Goal: Information Seeking & Learning: Find specific fact

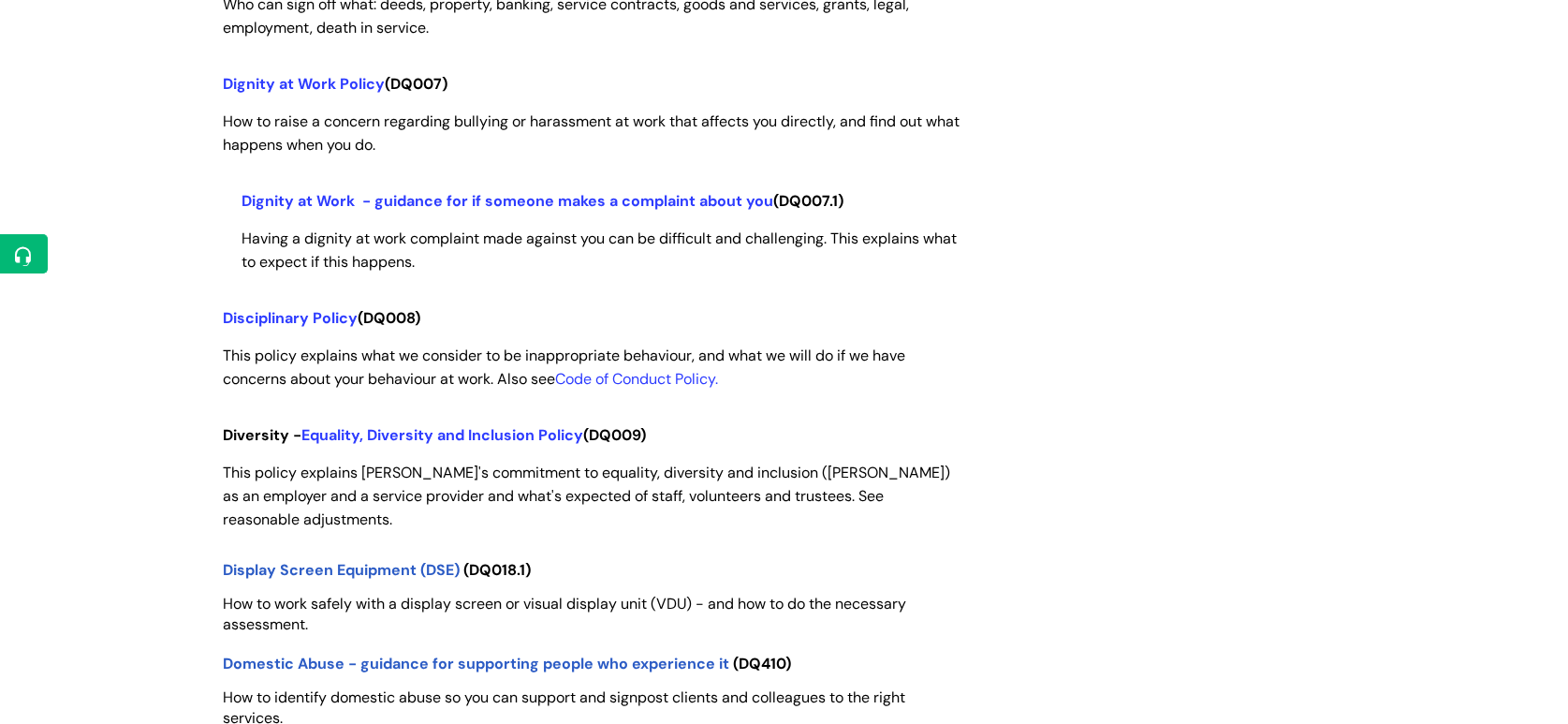
scroll to position [5474, 0]
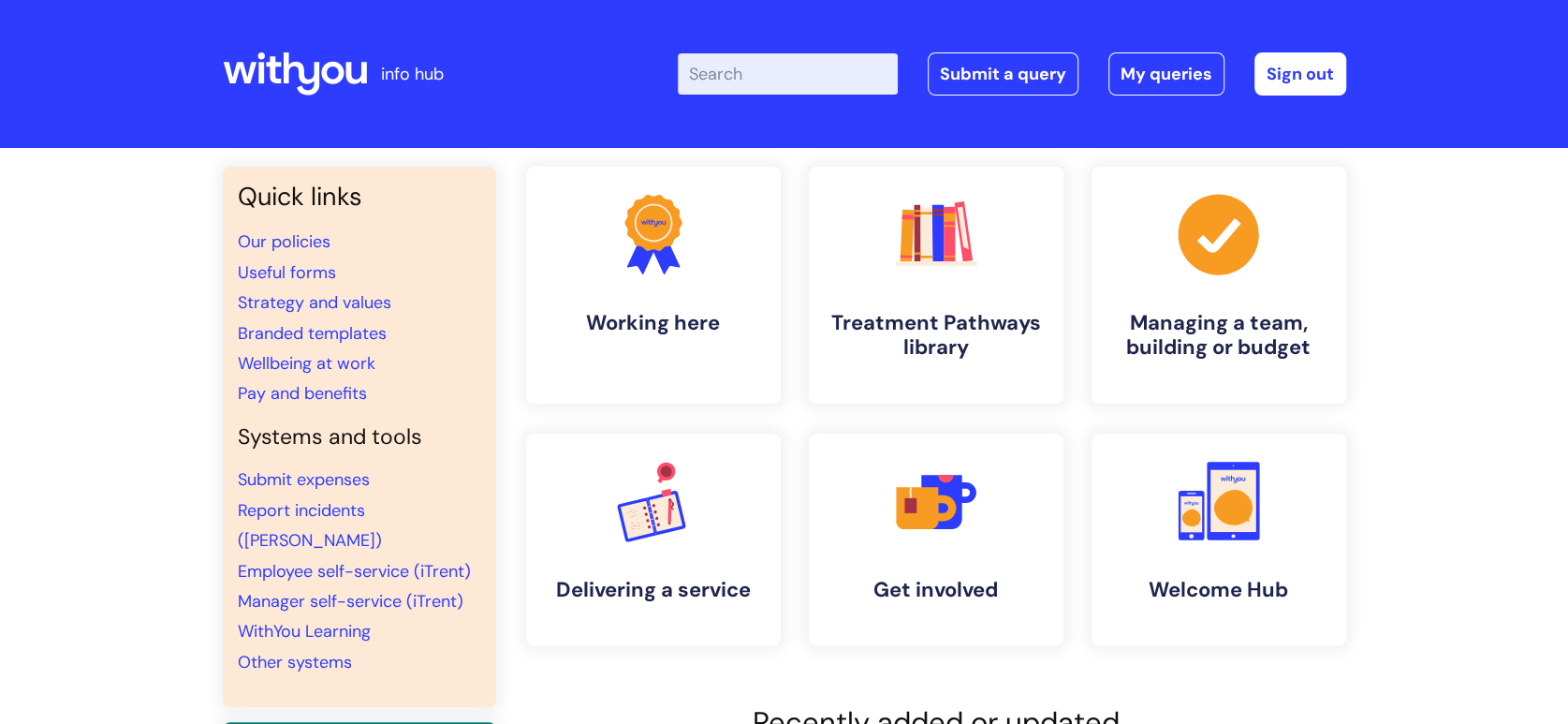
click at [749, 82] on input "Enter your search term here..." at bounding box center [787, 75] width 220 height 42
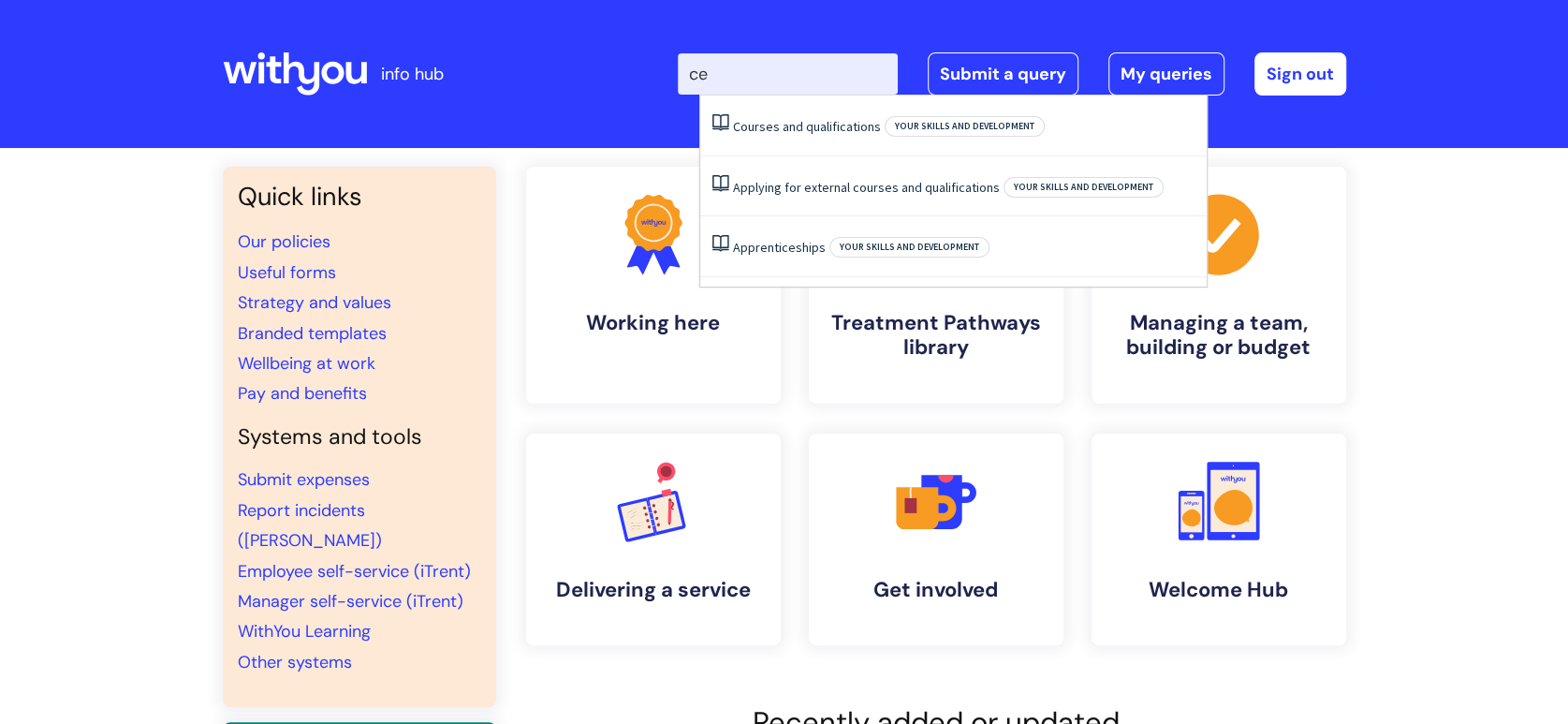
type input "c"
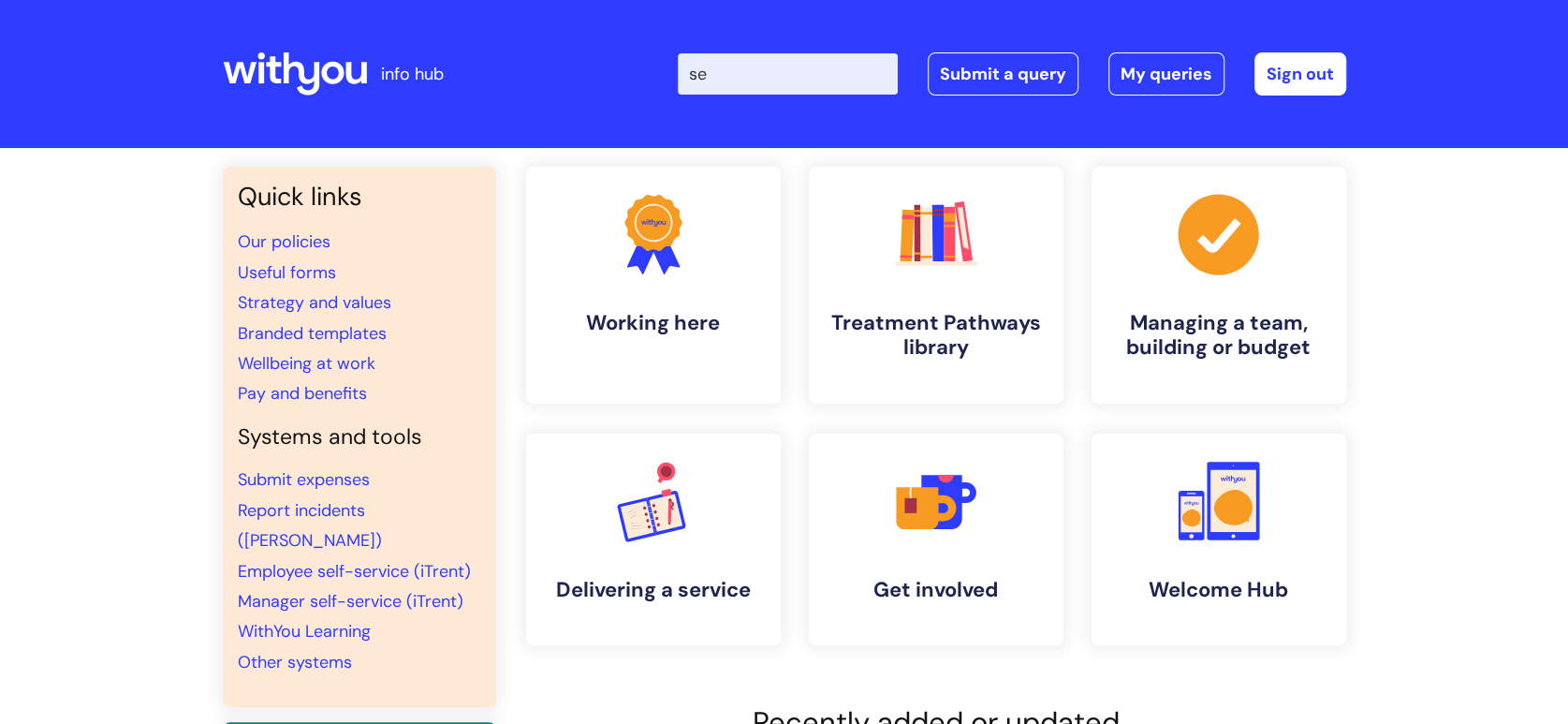
type input "s"
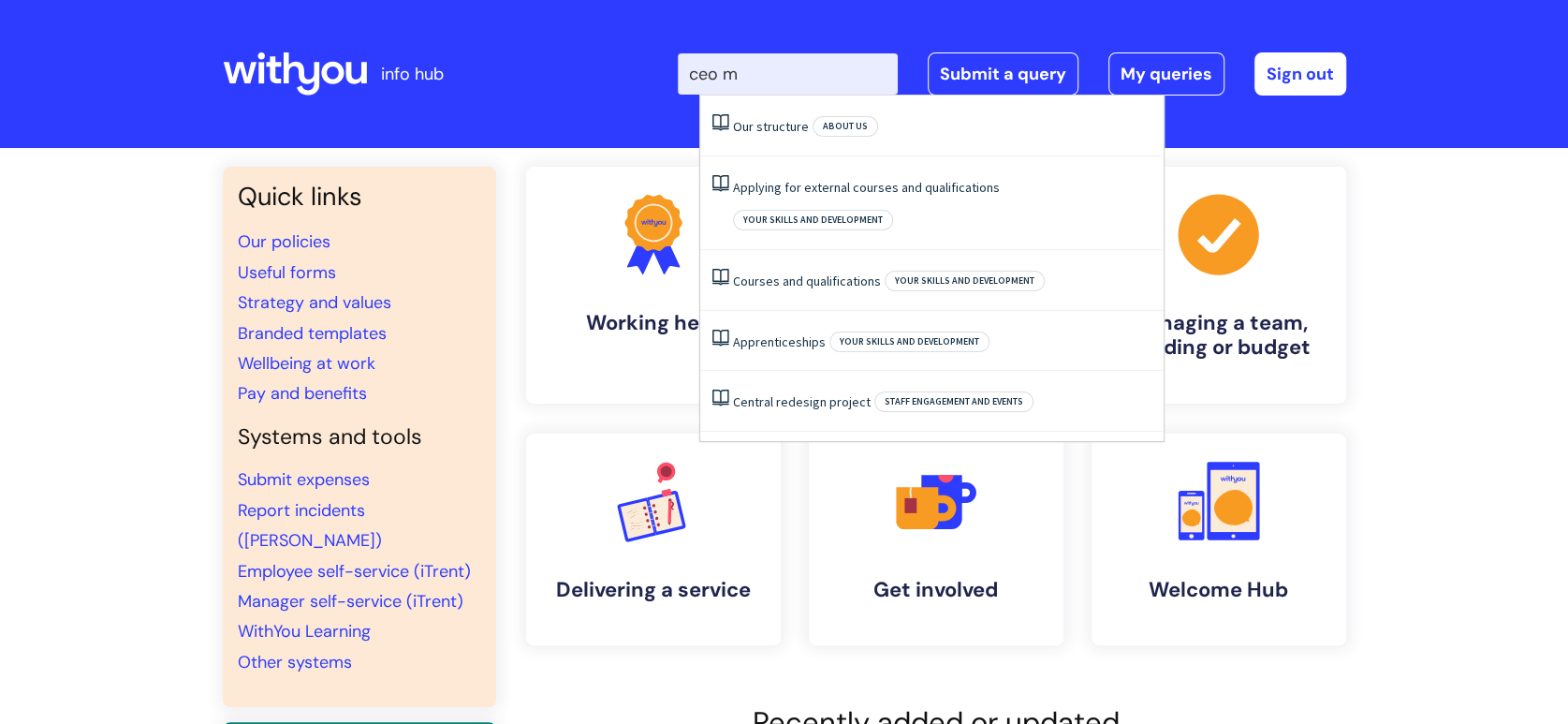
type input "ceo"
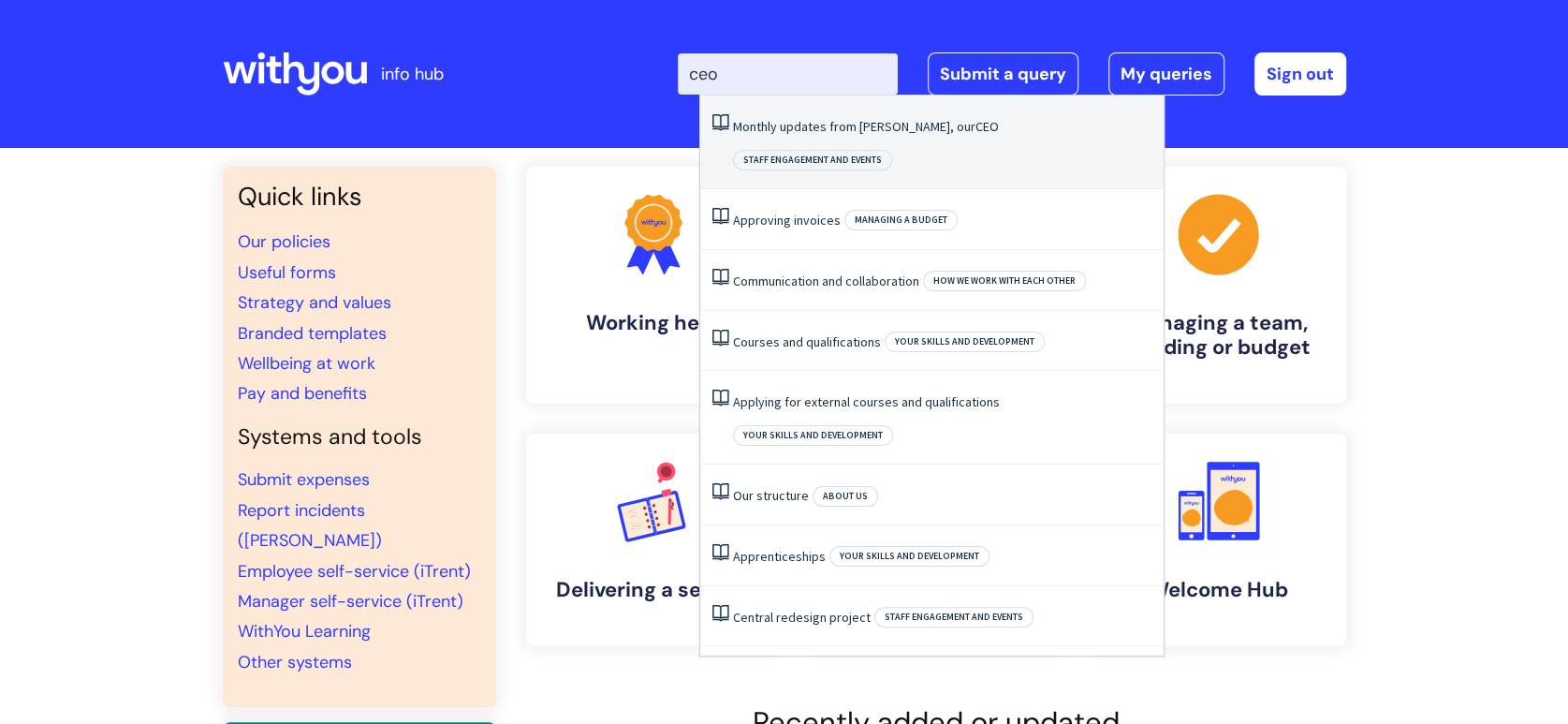
click at [823, 126] on link "Monthly updates from Simon, our CEO" at bounding box center [866, 126] width 266 height 17
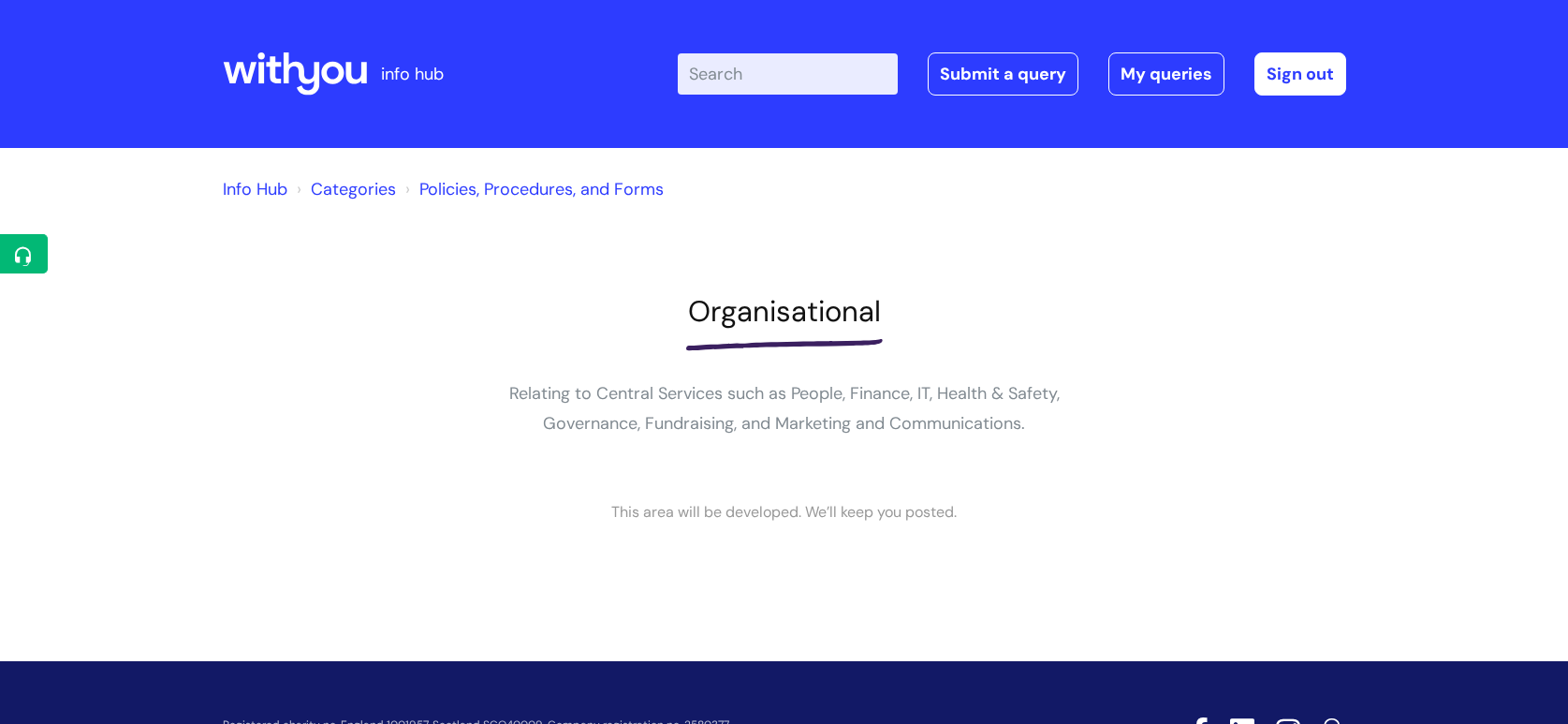
scroll to position [117, 0]
